Goal: Information Seeking & Learning: Learn about a topic

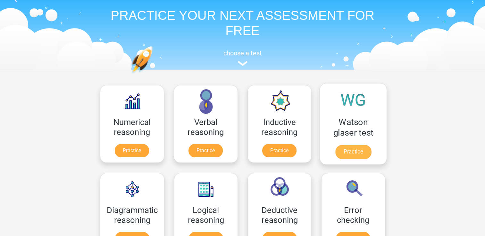
scroll to position [96, 0]
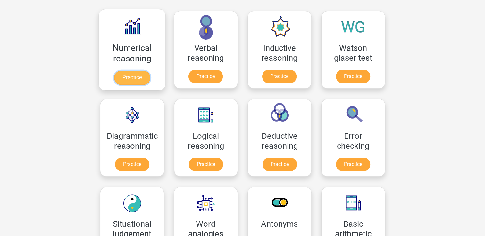
click at [133, 78] on link "Practice" at bounding box center [132, 78] width 36 height 14
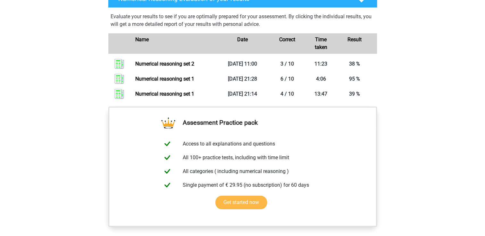
scroll to position [352, 0]
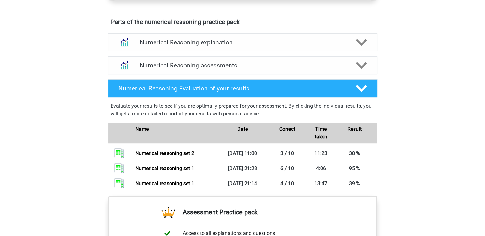
click at [362, 70] on icon at bounding box center [361, 65] width 11 height 11
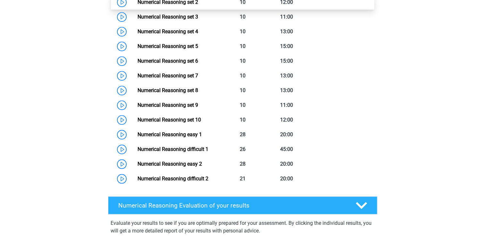
scroll to position [577, 0]
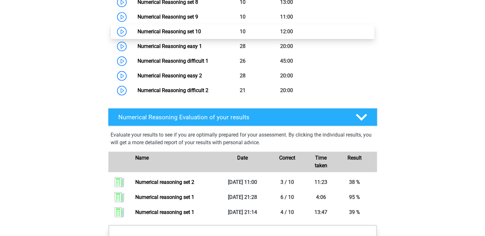
click at [137, 35] on link "Numerical Reasoning set 10" at bounding box center [168, 32] width 63 height 6
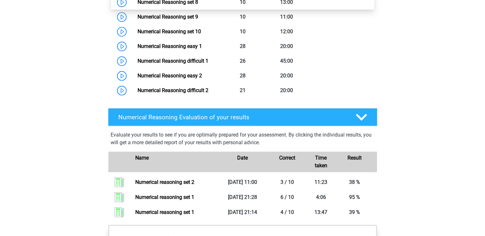
click at [198, 5] on link "Numerical Reasoning set 8" at bounding box center [167, 2] width 61 height 6
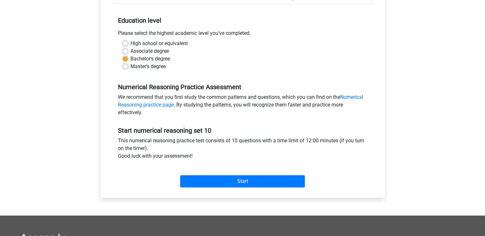
scroll to position [224, 0]
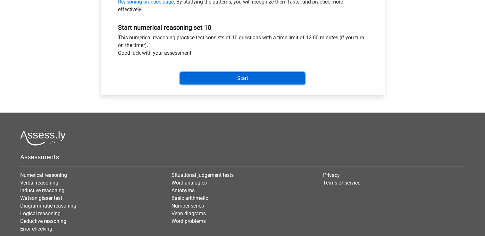
click at [223, 75] on input "Start" at bounding box center [242, 78] width 125 height 12
